Goal: Task Accomplishment & Management: Manage account settings

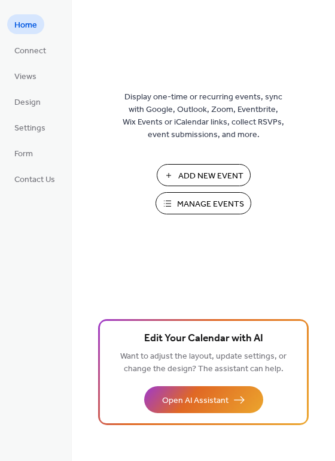
click at [234, 202] on span "Manage Events" at bounding box center [210, 204] width 67 height 13
click at [323, 99] on div "Display one-time or recurring events, sync with Google, Outlook, Zoom, Eventbri…" at bounding box center [203, 250] width 263 height 422
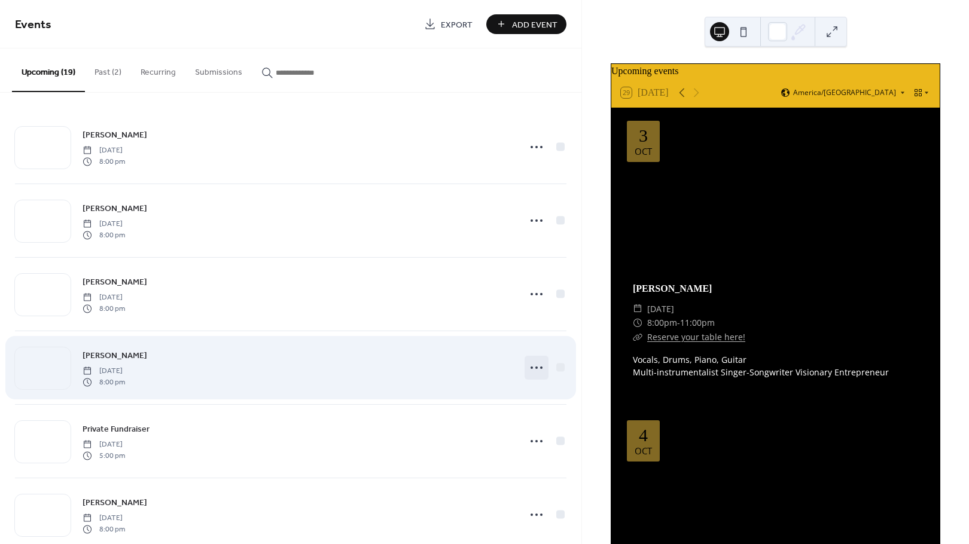
click at [540, 367] on circle at bounding box center [541, 368] width 2 height 2
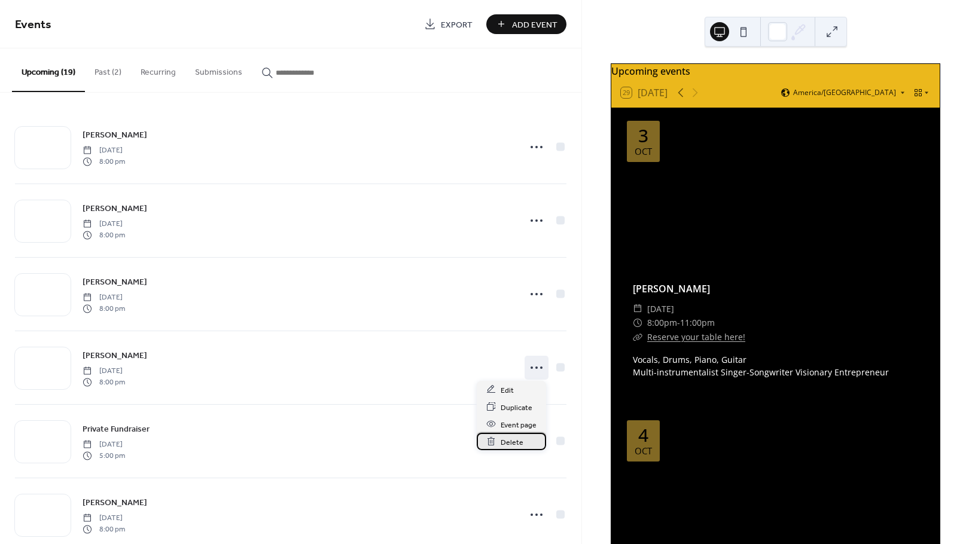
click at [510, 443] on span "Delete" at bounding box center [512, 442] width 23 height 13
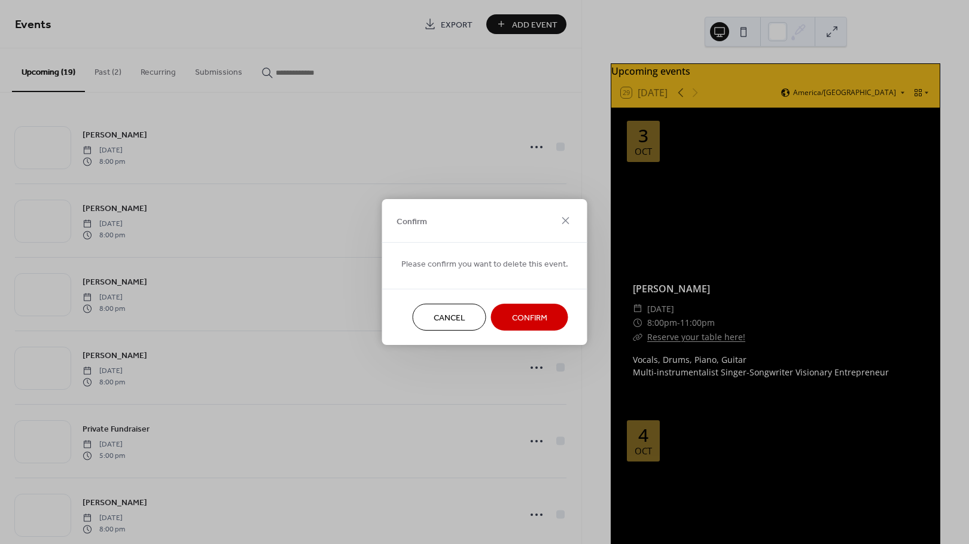
click at [522, 321] on span "Confirm" at bounding box center [529, 318] width 35 height 13
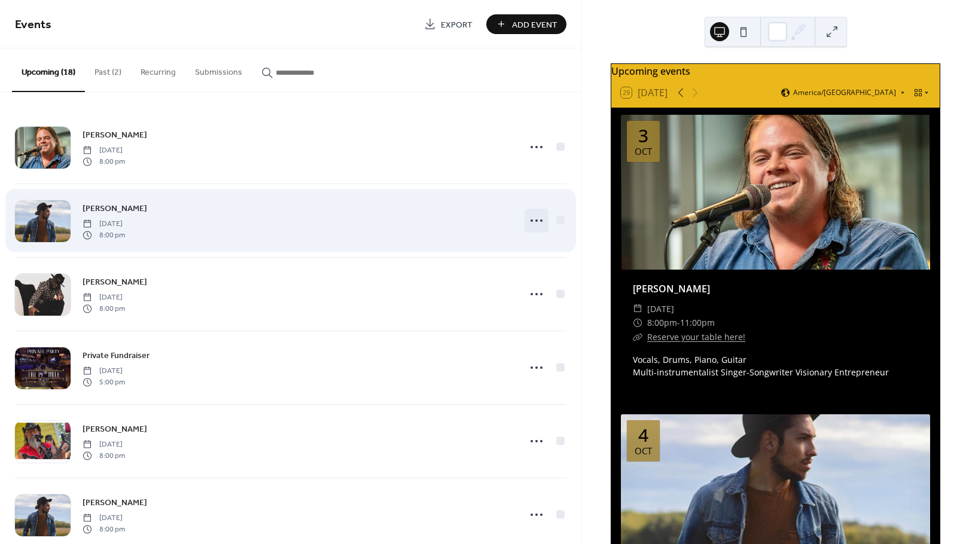
click at [530, 222] on icon at bounding box center [536, 220] width 19 height 19
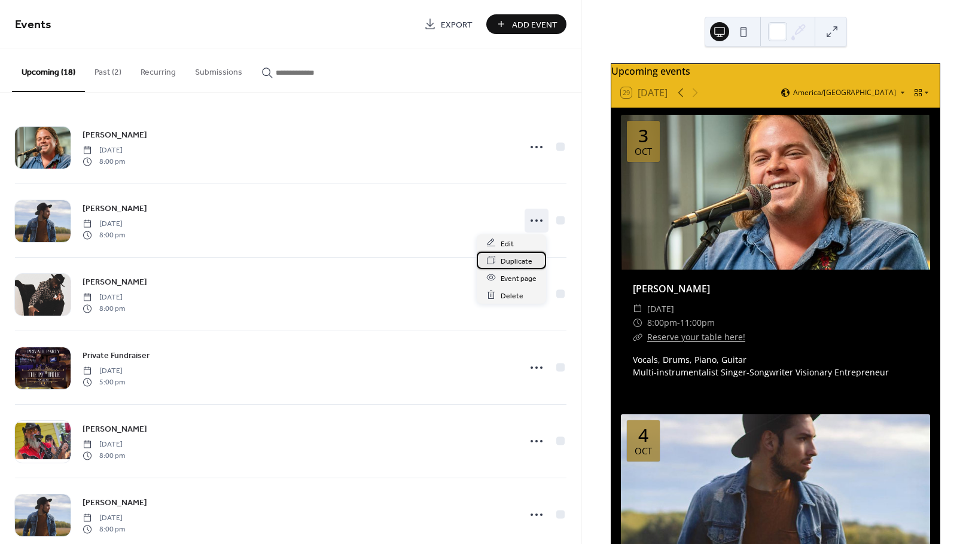
click at [516, 263] on span "Duplicate" at bounding box center [517, 261] width 32 height 13
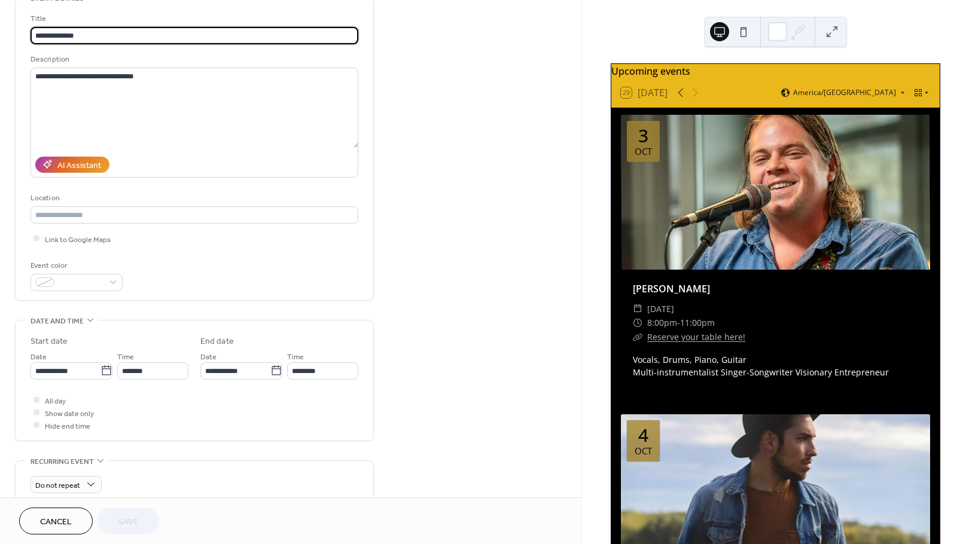
scroll to position [72, 0]
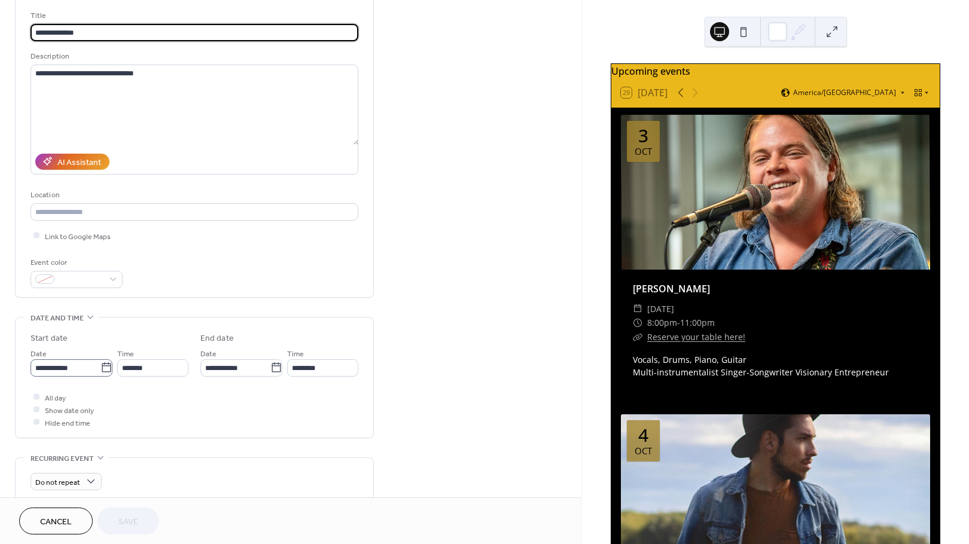
click at [100, 368] on icon at bounding box center [106, 368] width 12 height 12
click at [99, 368] on input "**********" at bounding box center [66, 367] width 70 height 17
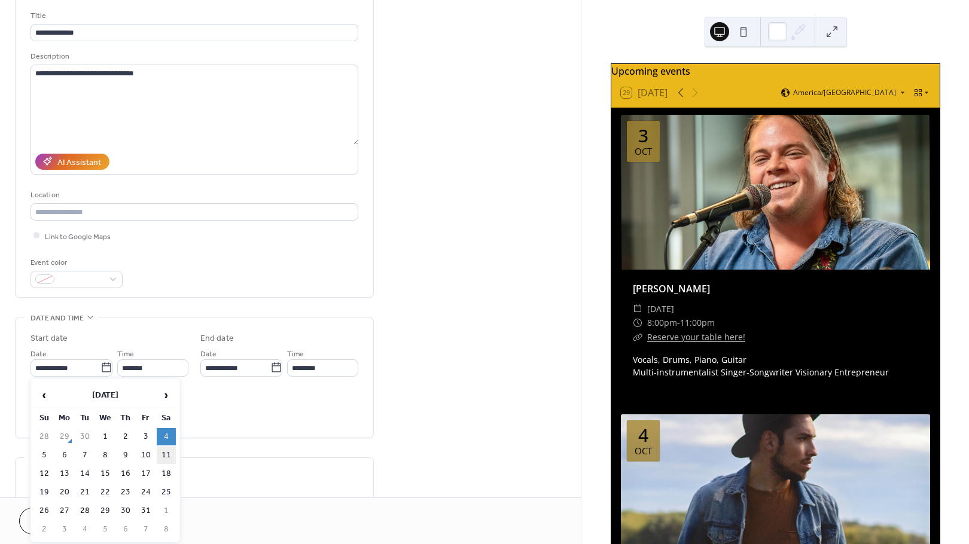
click at [164, 448] on td "11" at bounding box center [166, 455] width 19 height 17
type input "**********"
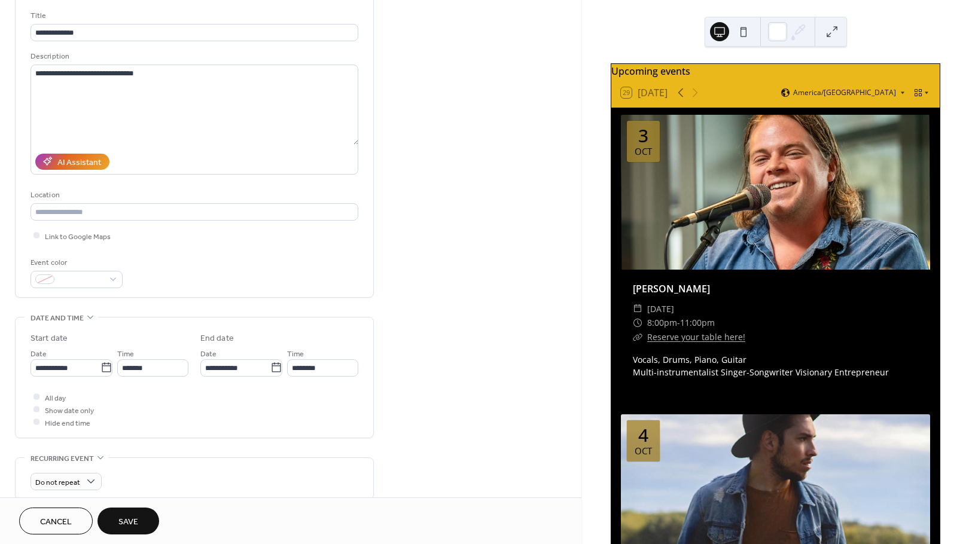
click at [133, 524] on span "Save" at bounding box center [128, 522] width 20 height 13
